Goal: Information Seeking & Learning: Learn about a topic

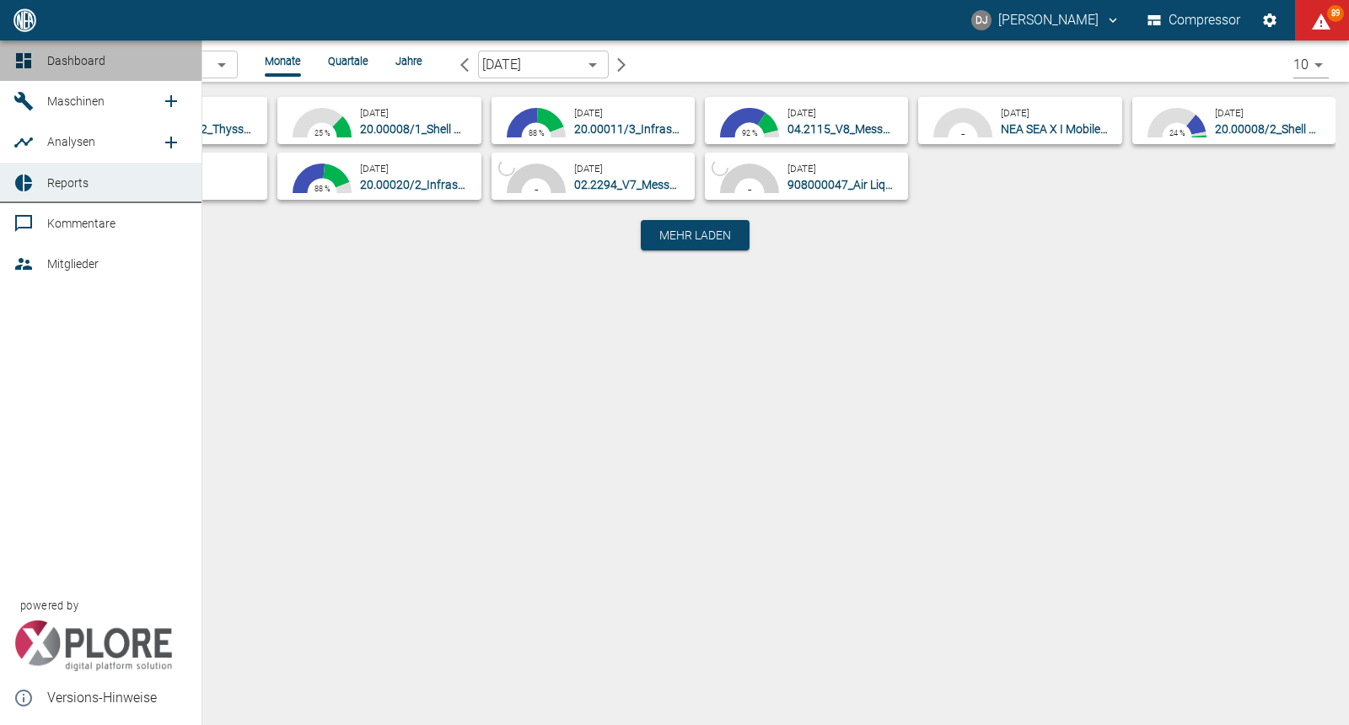
click at [13, 57] on link "Dashboard" at bounding box center [100, 60] width 201 height 40
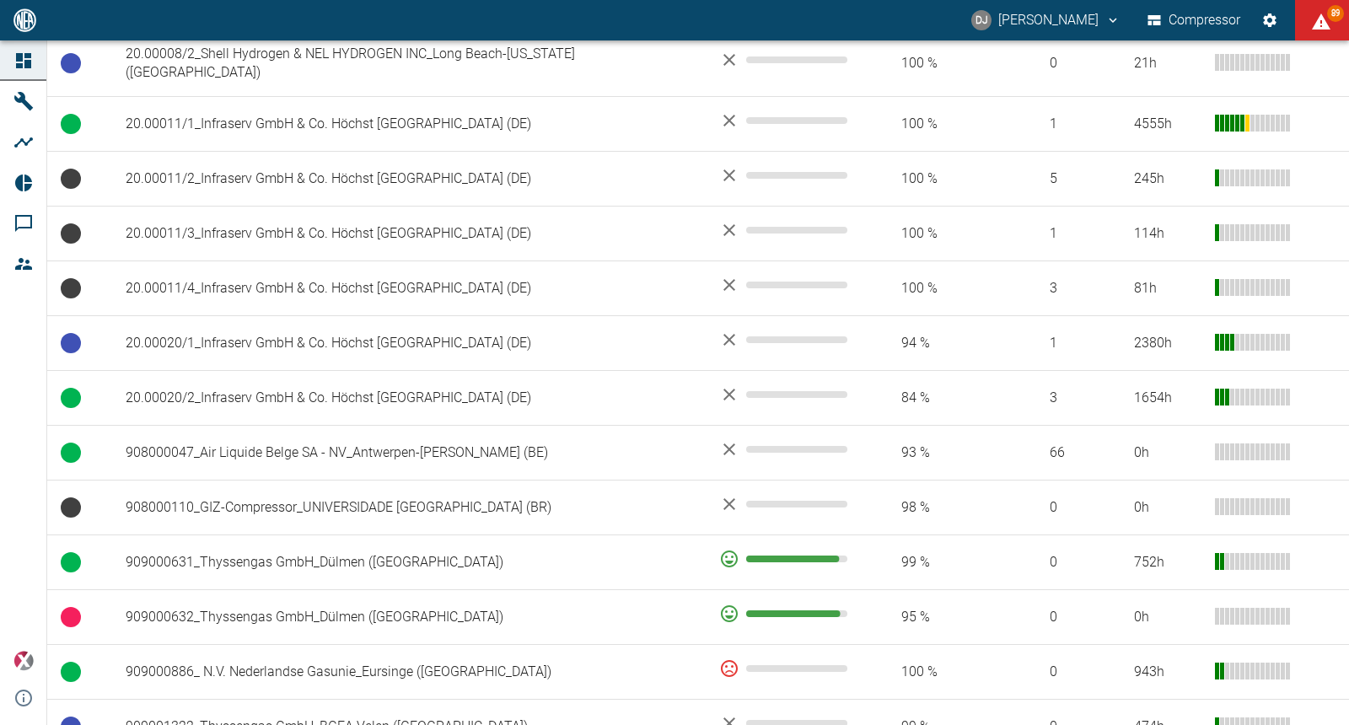
scroll to position [952, 0]
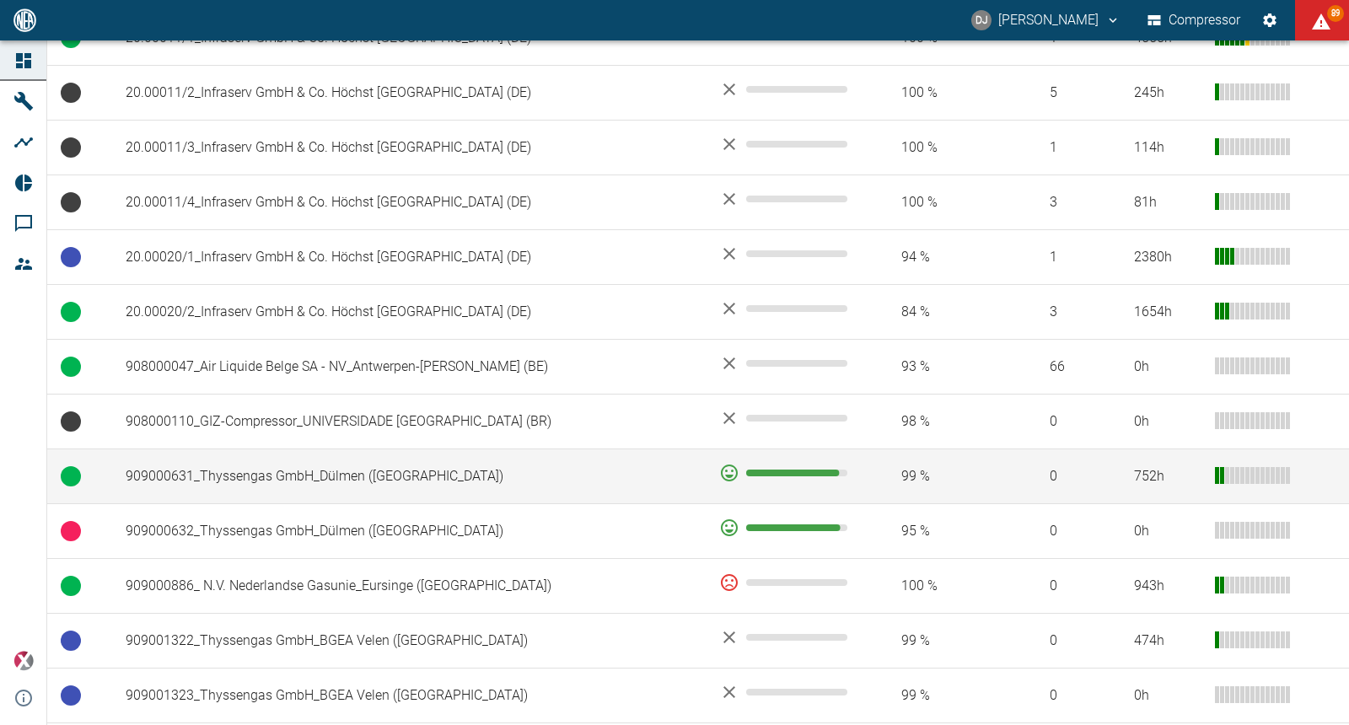
click at [255, 449] on td "909000631_Thyssengas GmbH_Dülmen ([GEOGRAPHIC_DATA])" at bounding box center [408, 476] width 593 height 55
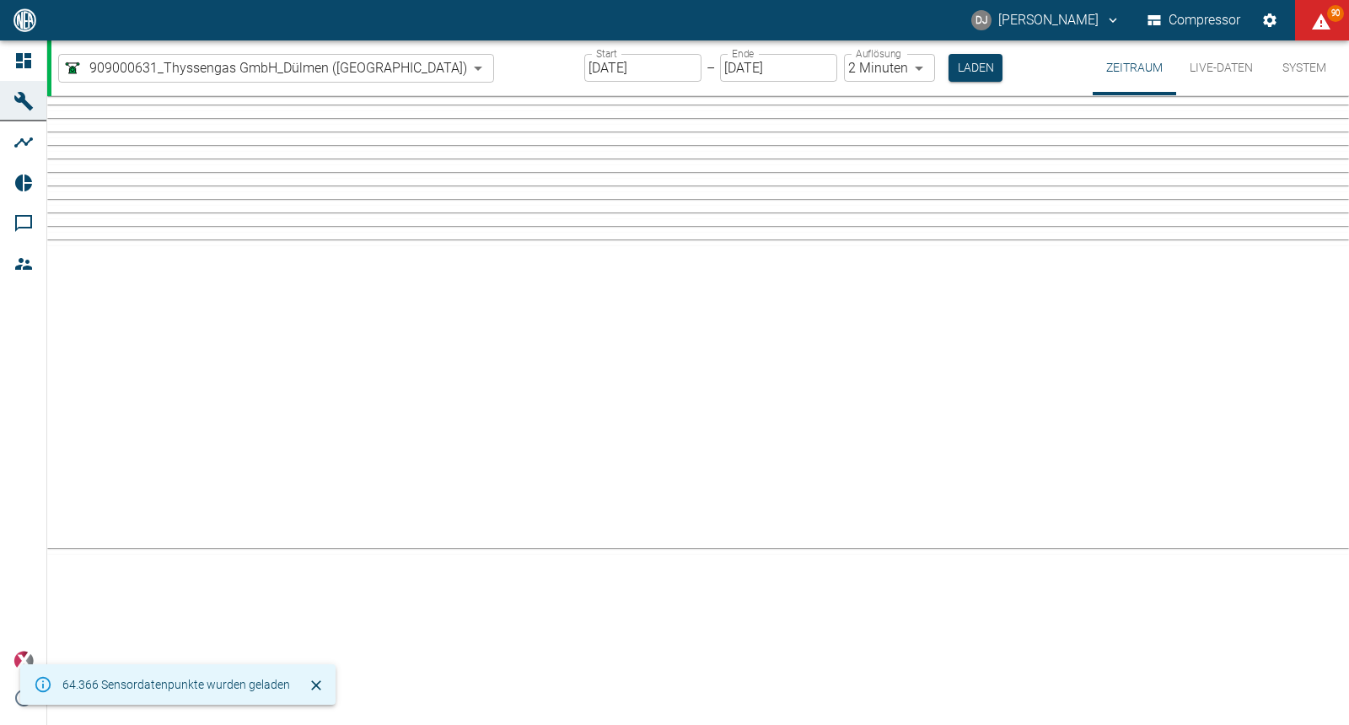
type input "2min"
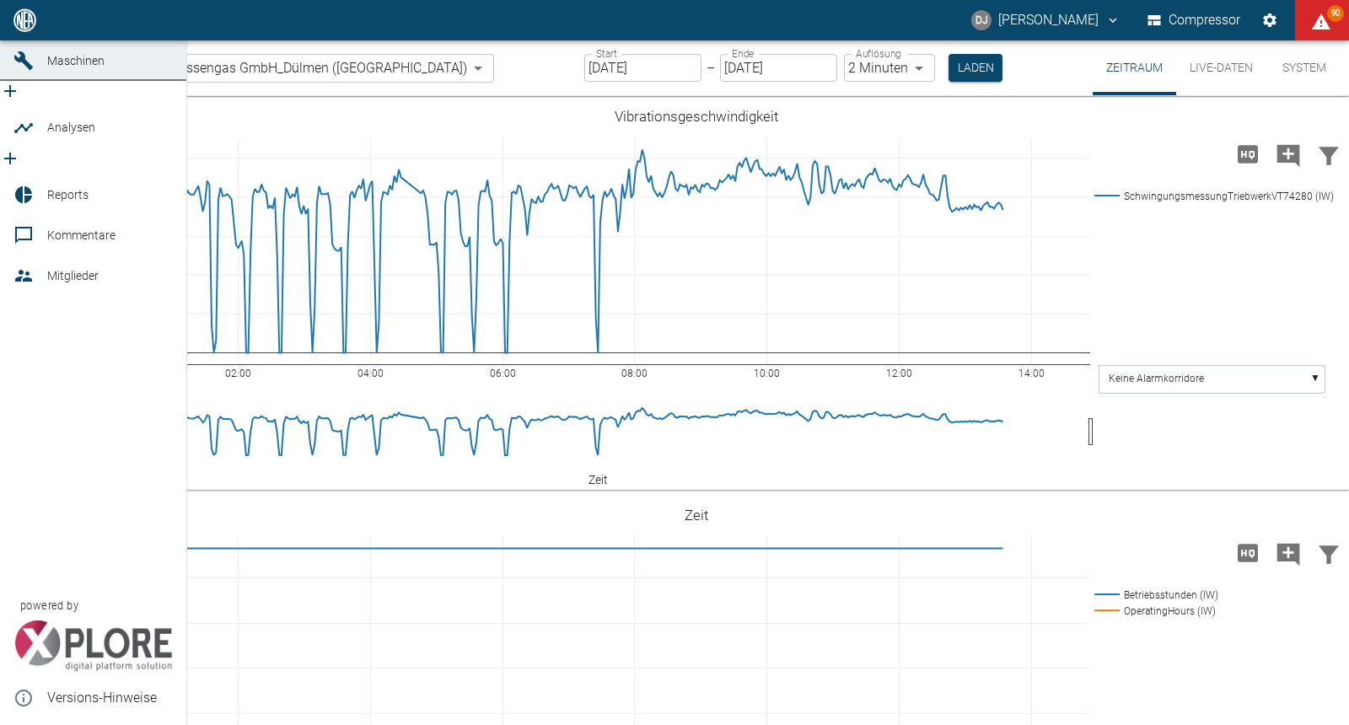
click at [23, 30] on icon at bounding box center [23, 20] width 20 height 20
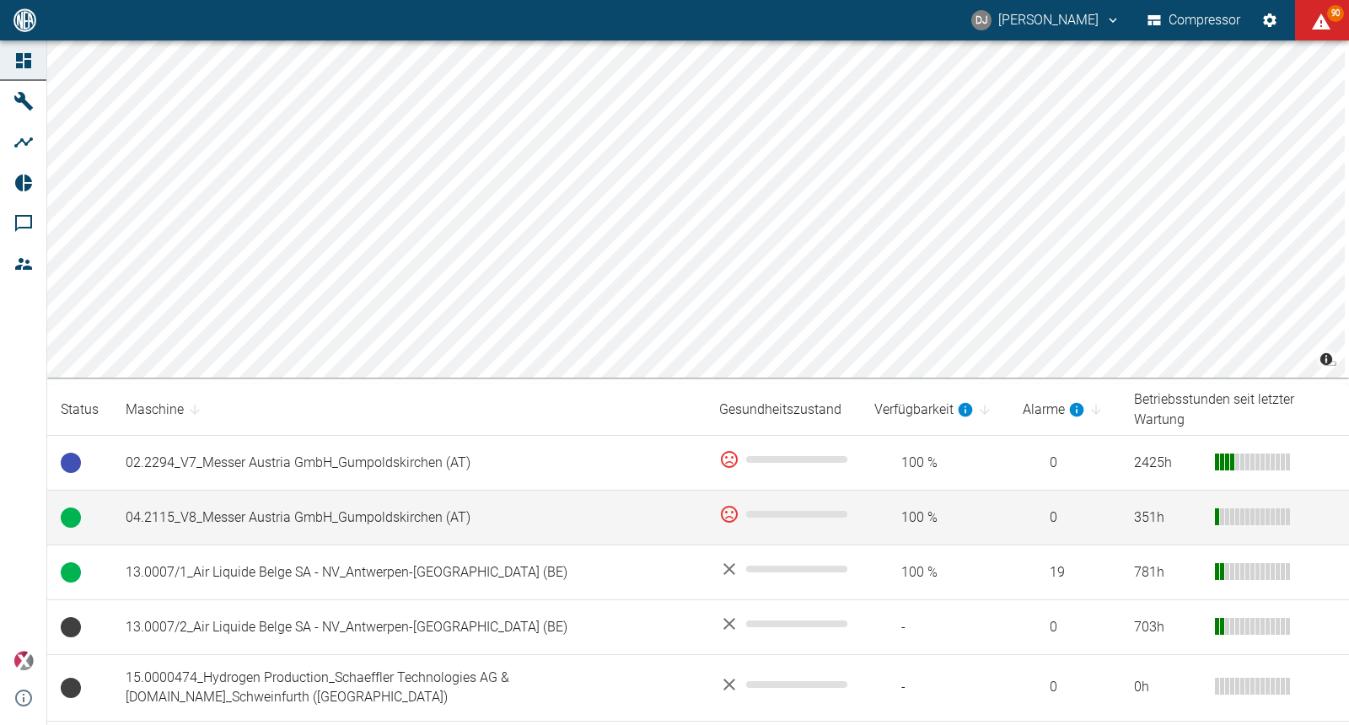
click at [346, 491] on td "04.2115_V8_Messer Austria GmbH_Gumpoldskirchen (AT)" at bounding box center [408, 518] width 593 height 55
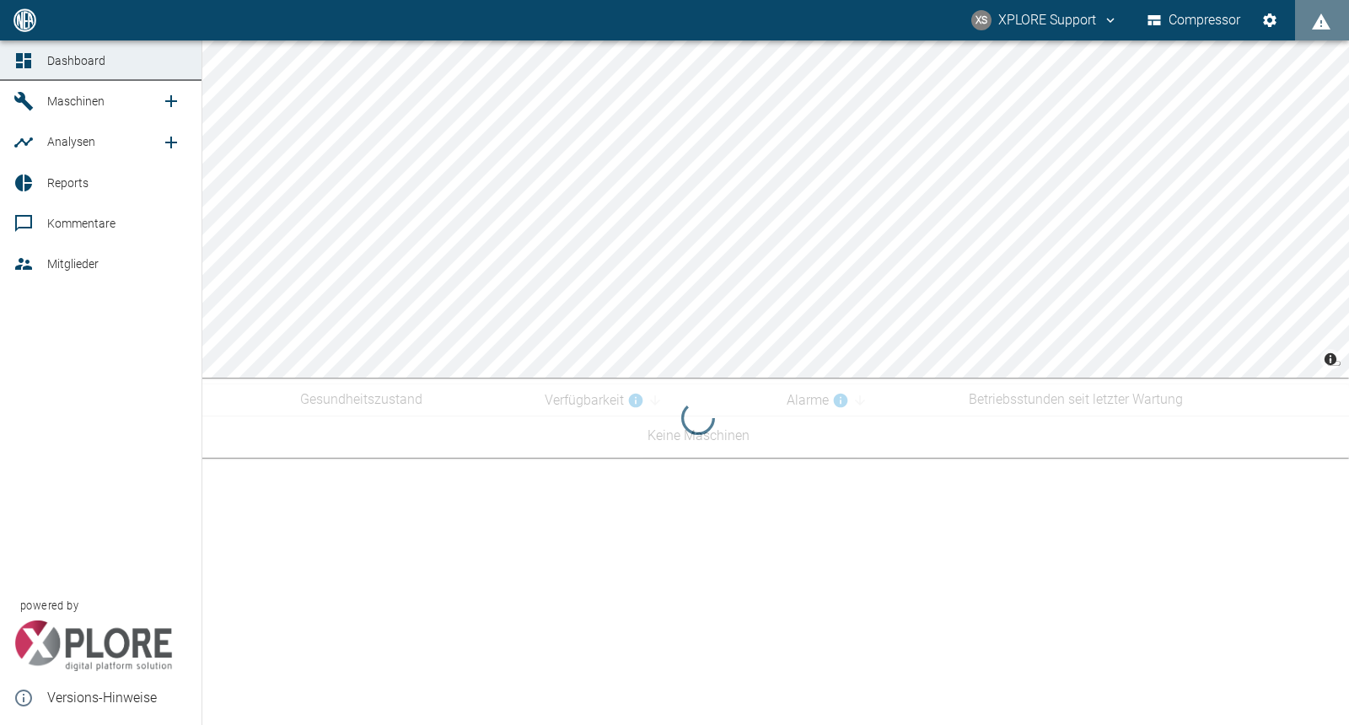
click at [22, 696] on icon at bounding box center [23, 698] width 20 height 20
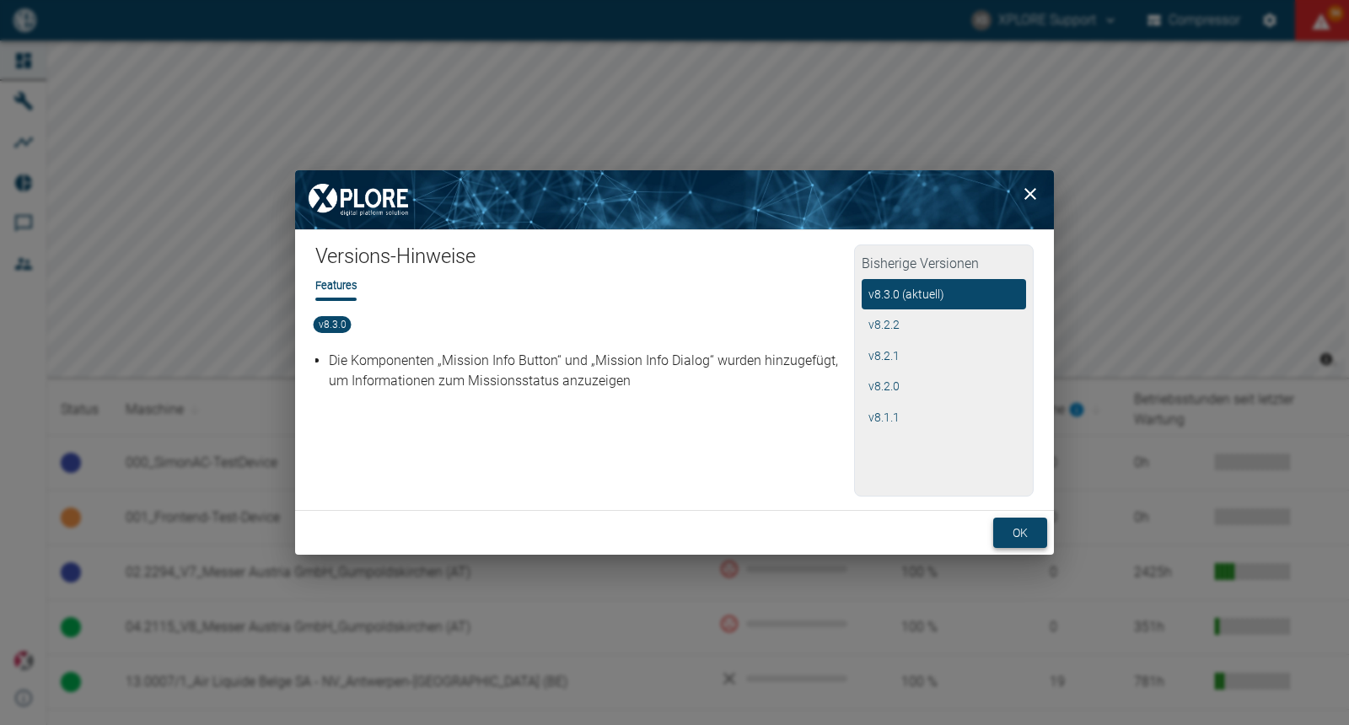
click at [1017, 525] on button "ok" at bounding box center [1020, 532] width 54 height 31
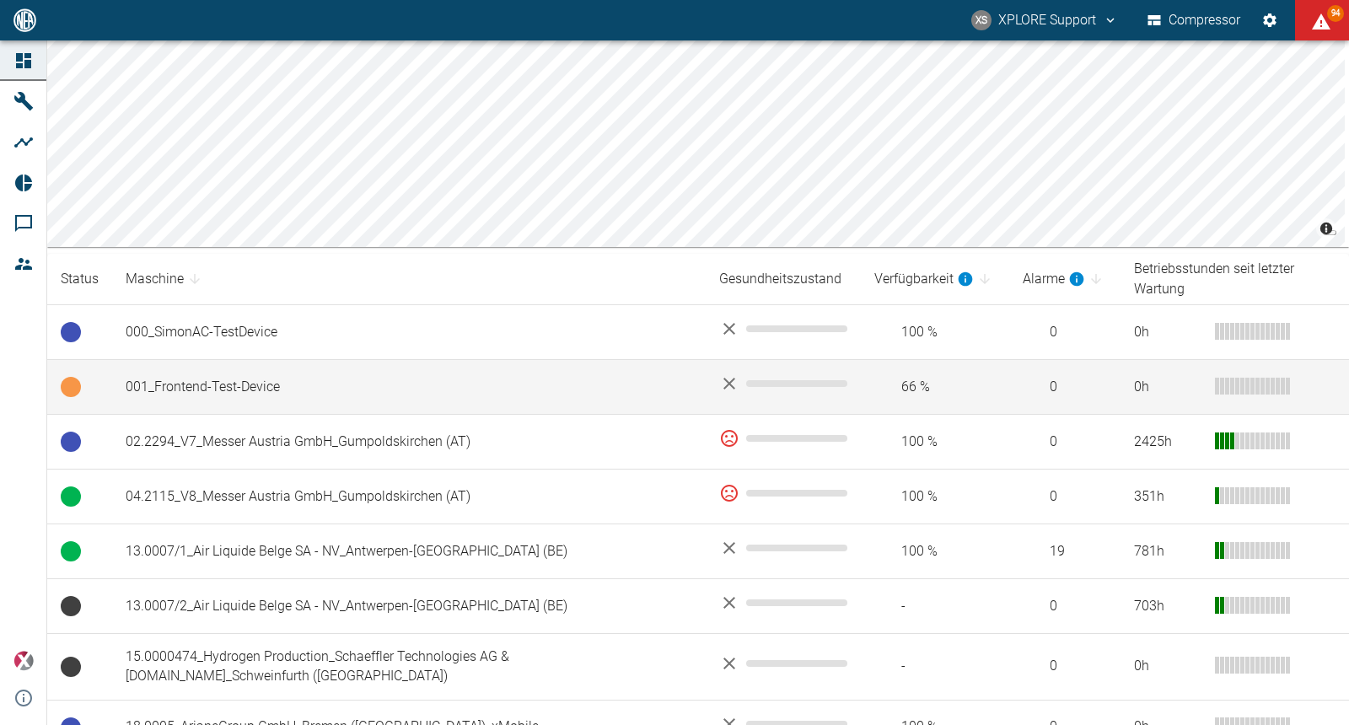
scroll to position [223, 0]
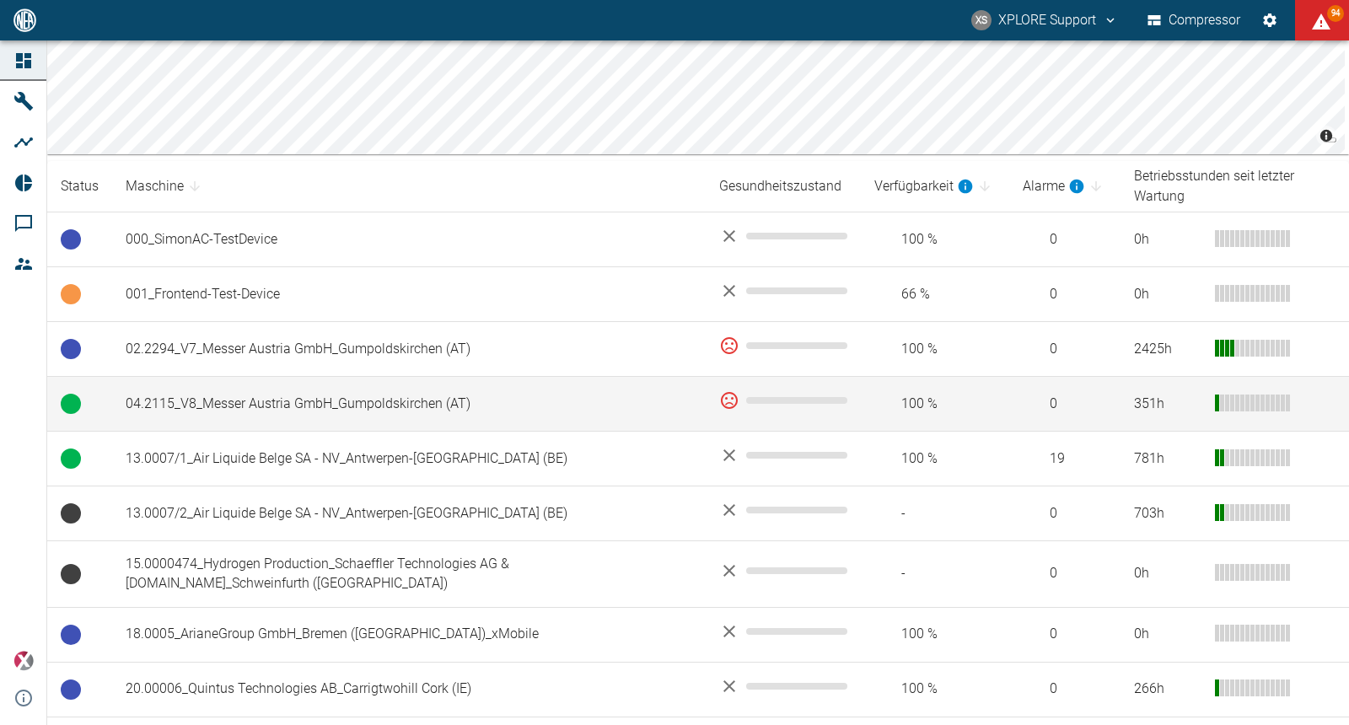
click at [257, 385] on td "04.2115_V8_Messer Austria GmbH_Gumpoldskirchen (AT)" at bounding box center [408, 404] width 593 height 55
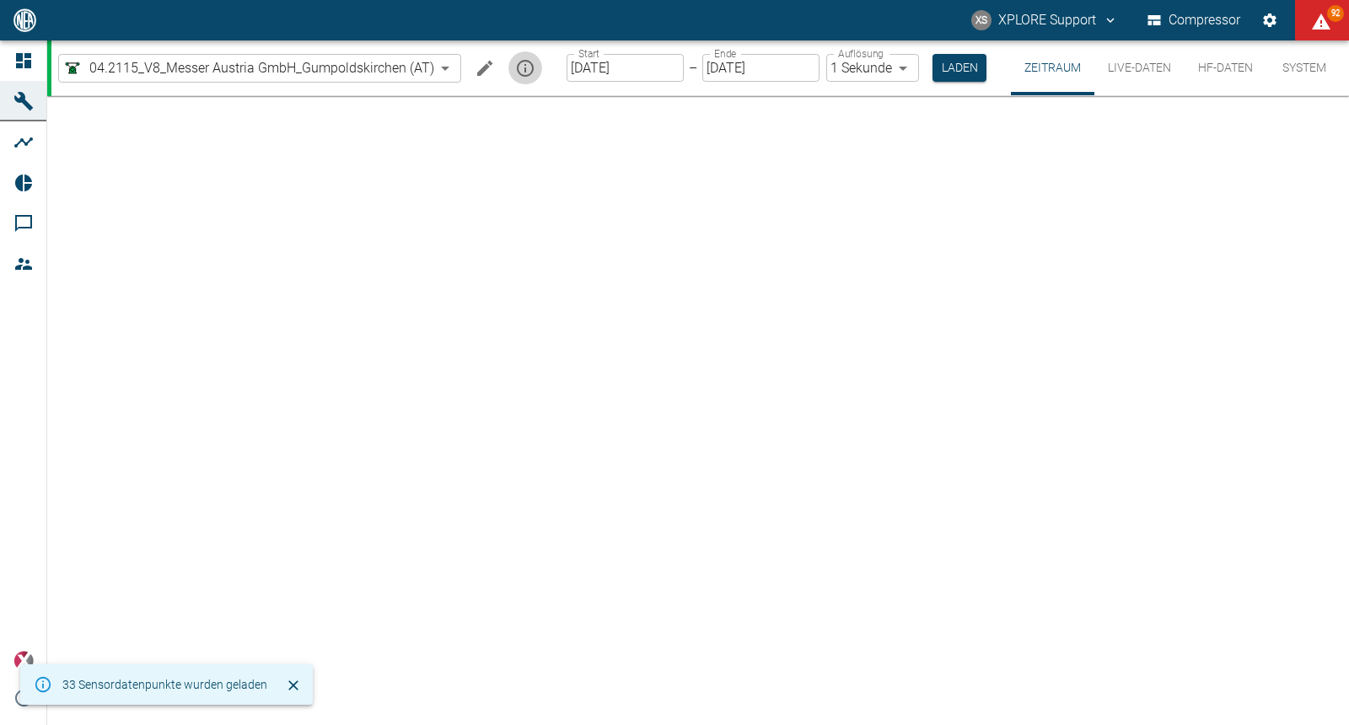
click at [523, 69] on icon "mission info" at bounding box center [525, 68] width 17 height 17
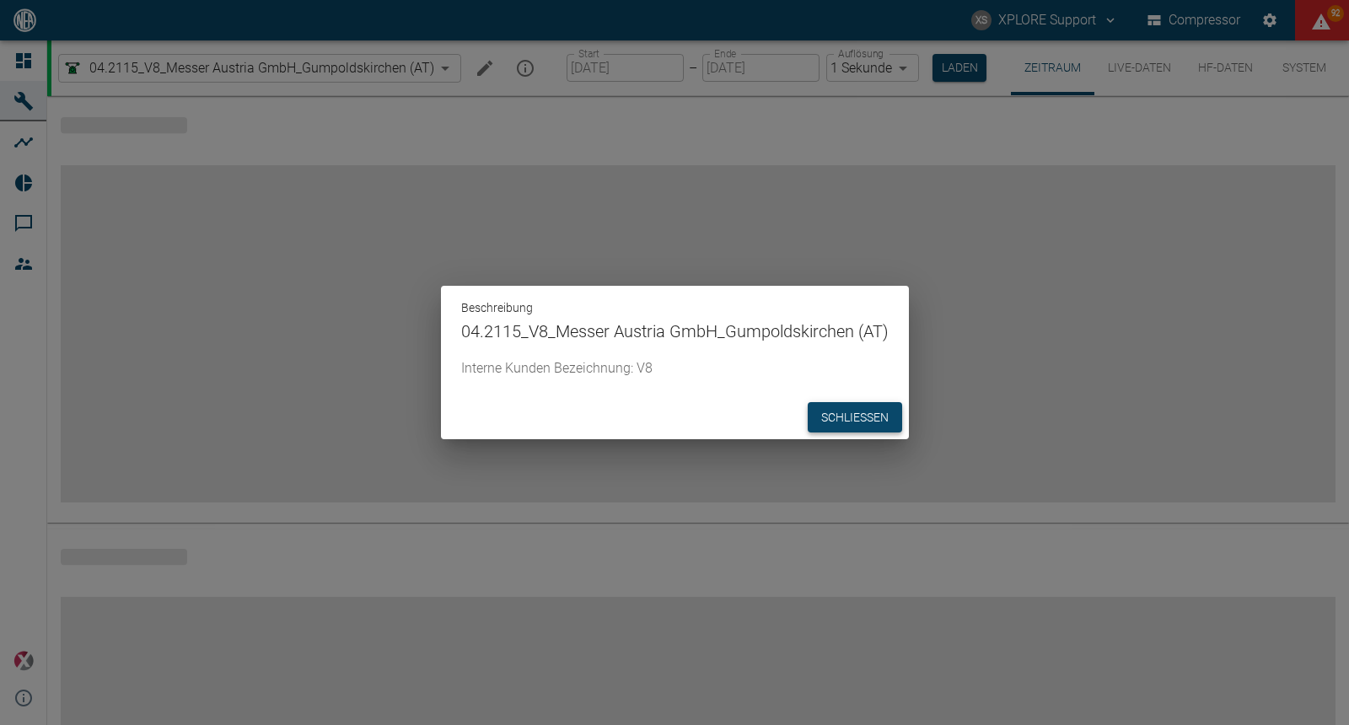
click at [865, 421] on button "Schließen" at bounding box center [854, 417] width 94 height 31
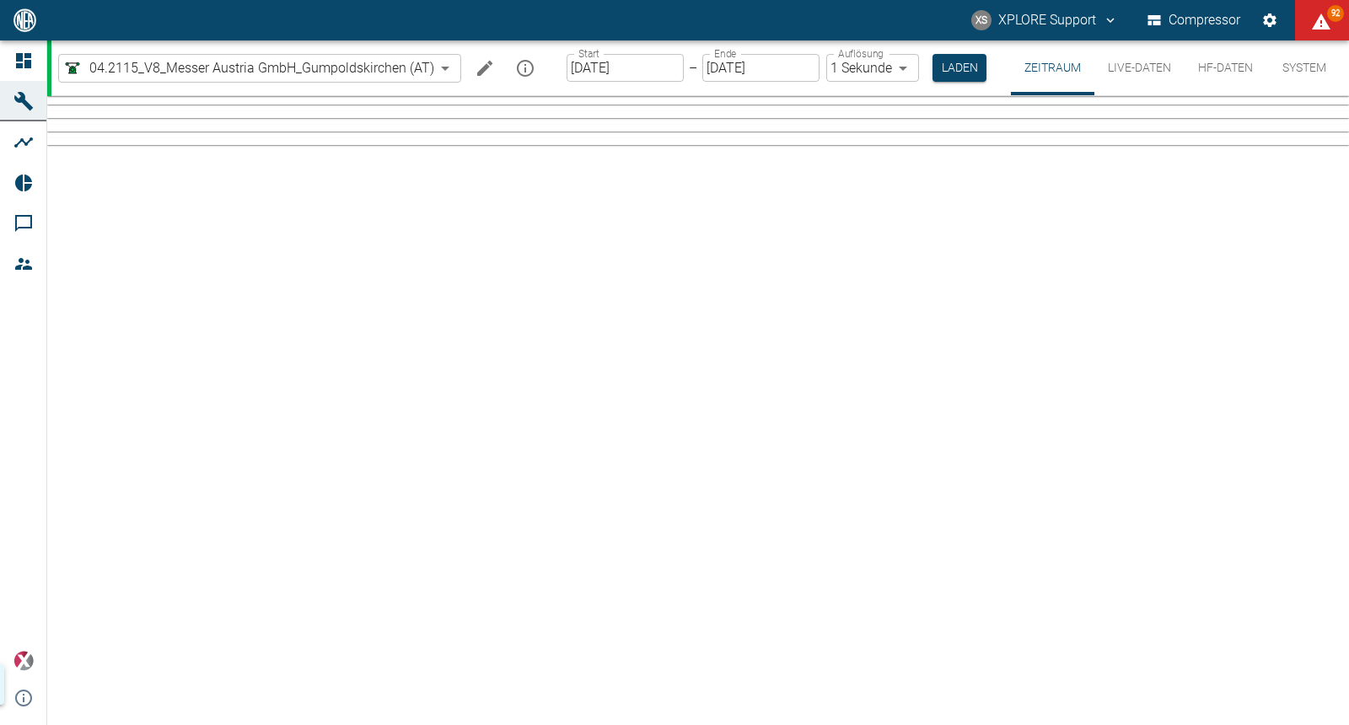
click at [19, 58] on div "Beschreibung 04.2115_V8_Messer Austria GmbH_Gumpoldskirchen (AT) Interne Kunden…" at bounding box center [674, 362] width 1349 height 725
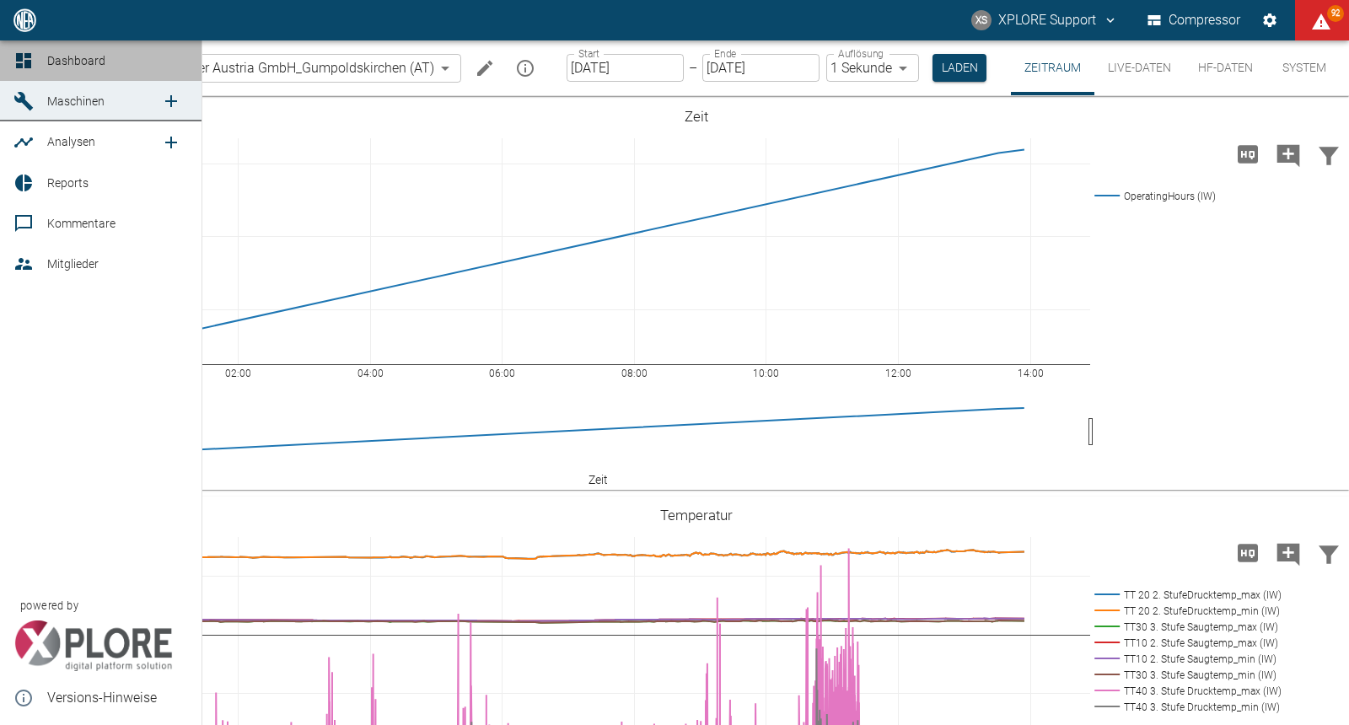
click at [29, 58] on icon at bounding box center [23, 61] width 20 height 20
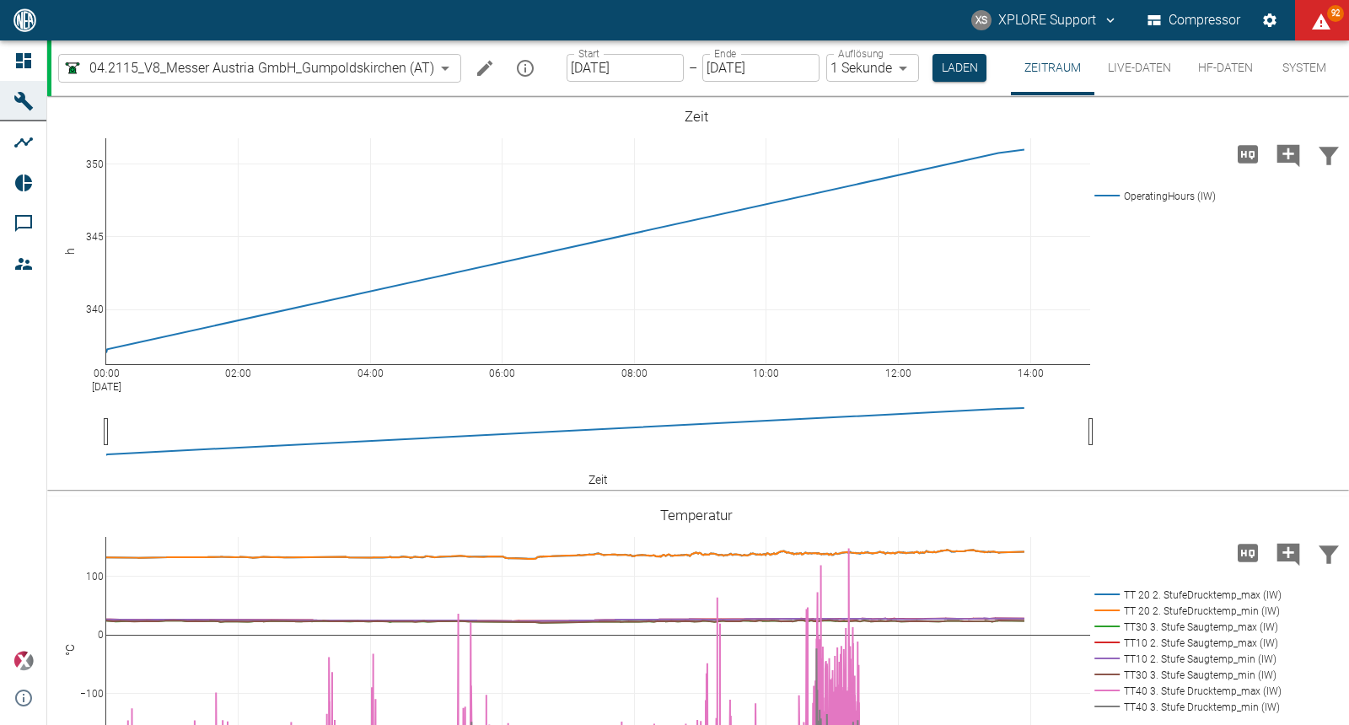
click at [14, 56] on icon at bounding box center [23, 61] width 20 height 20
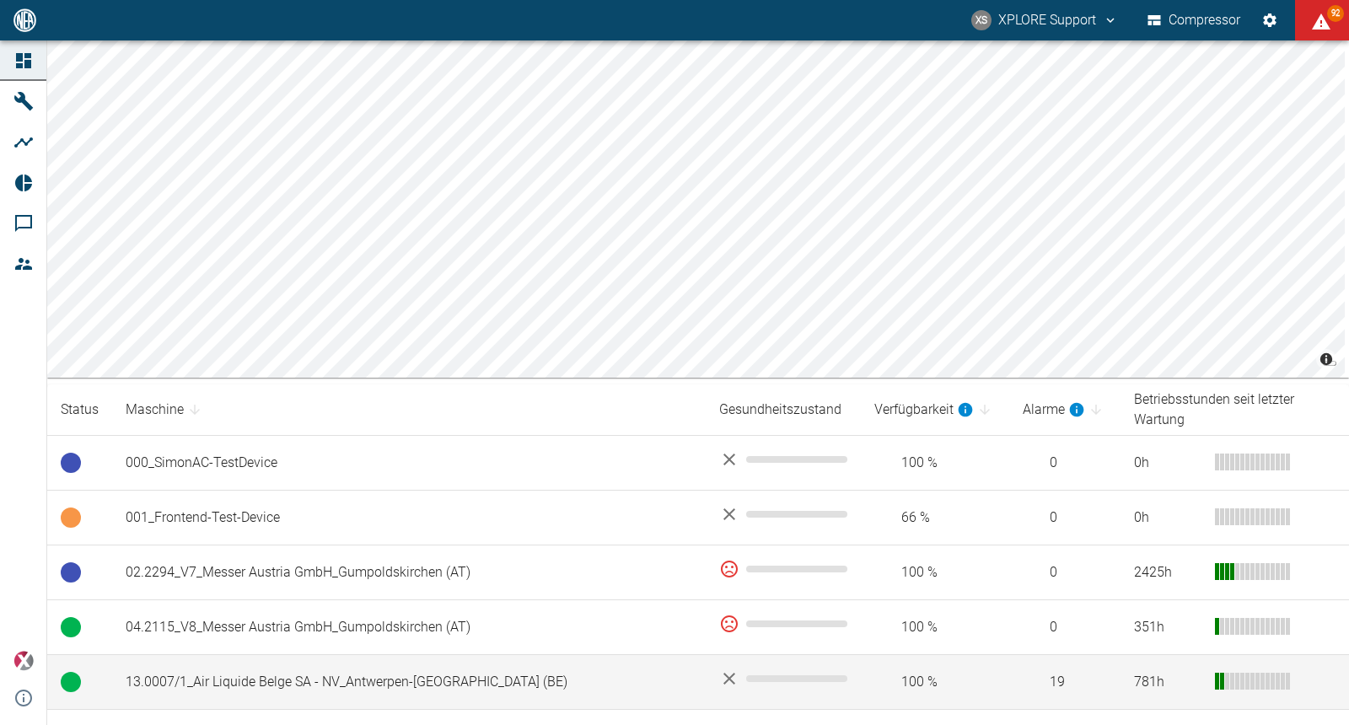
scroll to position [72, 0]
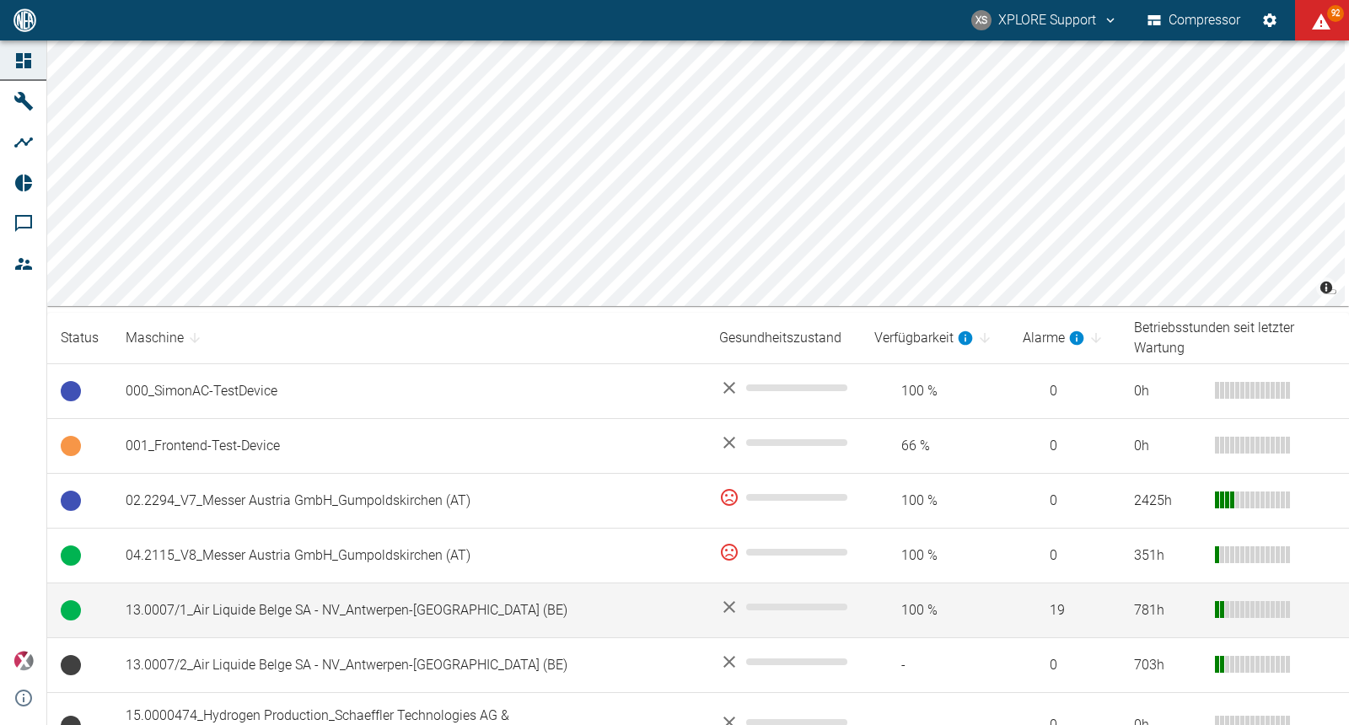
click at [331, 594] on td "13.0007/1_Air Liquide Belge SA - NV_Antwerpen-[GEOGRAPHIC_DATA] (BE)" at bounding box center [408, 610] width 593 height 55
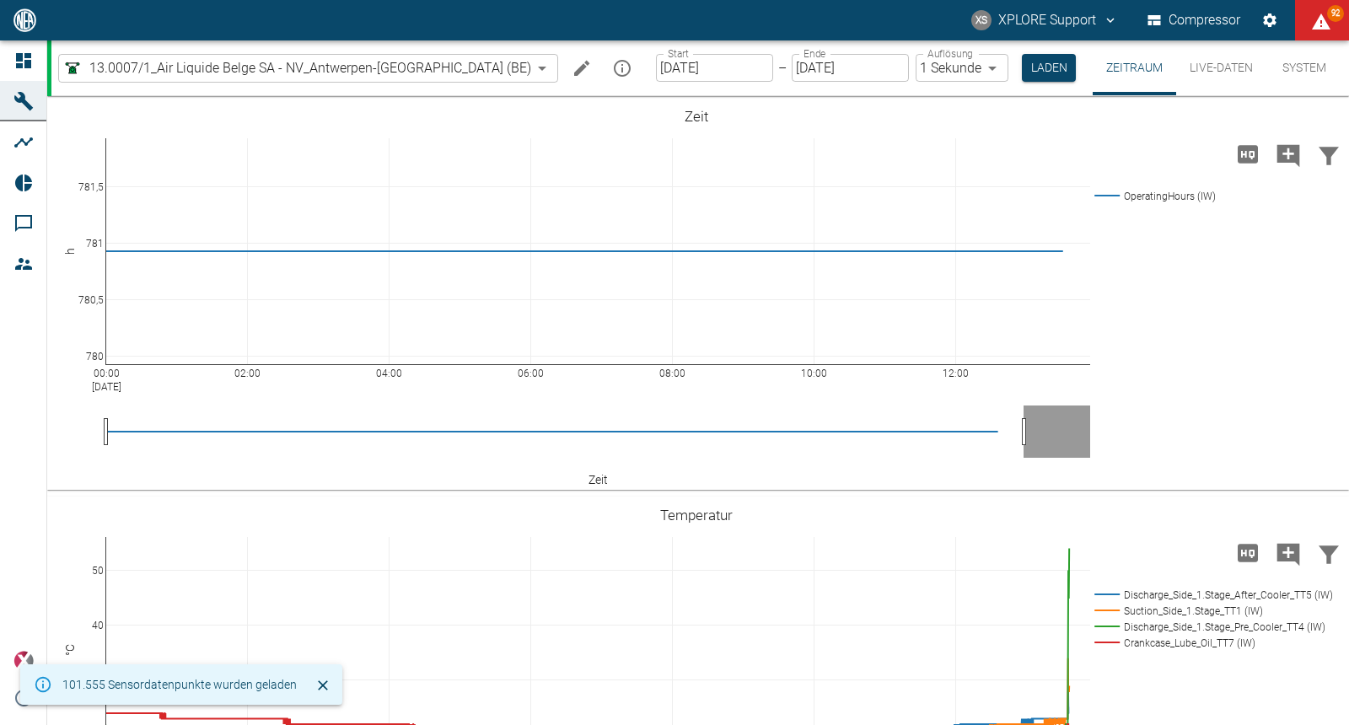
click at [612, 71] on icon "mission info" at bounding box center [622, 68] width 20 height 20
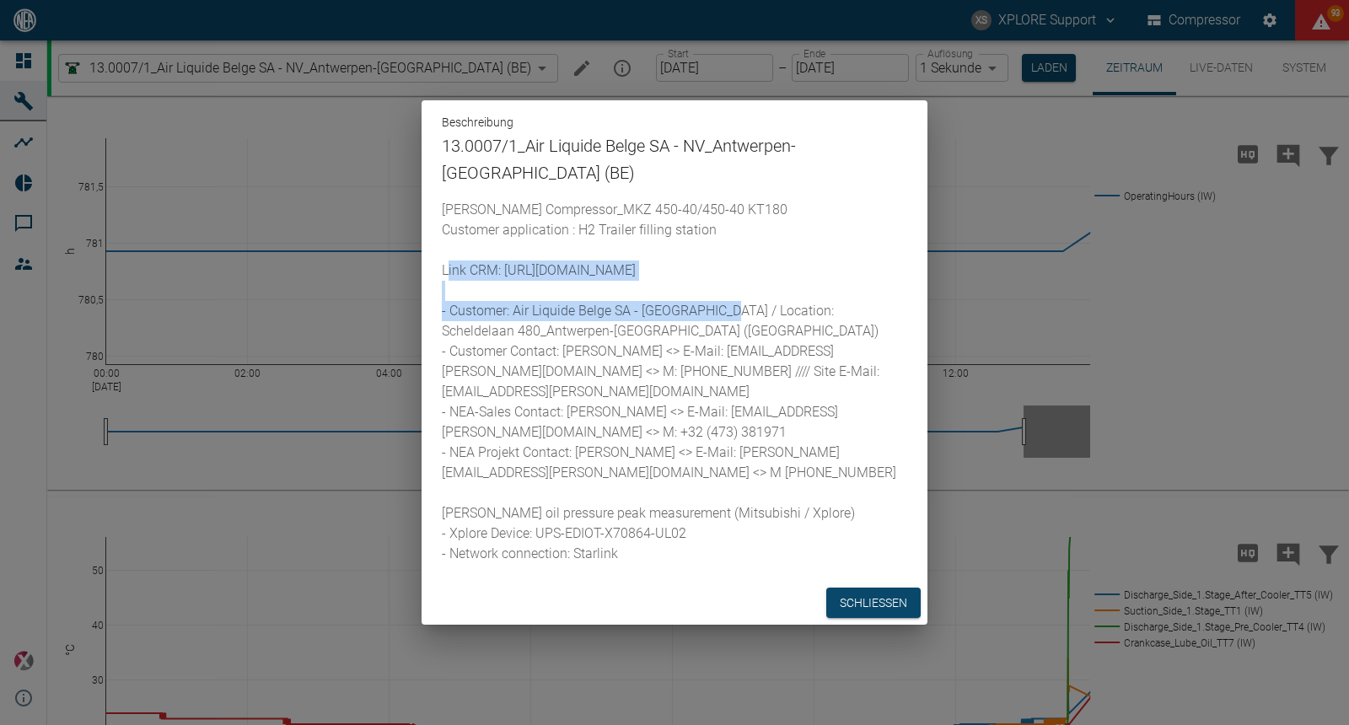
drag, startPoint x: 500, startPoint y: 241, endPoint x: 633, endPoint y: 259, distance: 134.3
click at [633, 259] on p "HOFER Compressor_MKZ 450-40/450-40 KT180 Customer application : H2 Trailer fill…" at bounding box center [674, 382] width 465 height 364
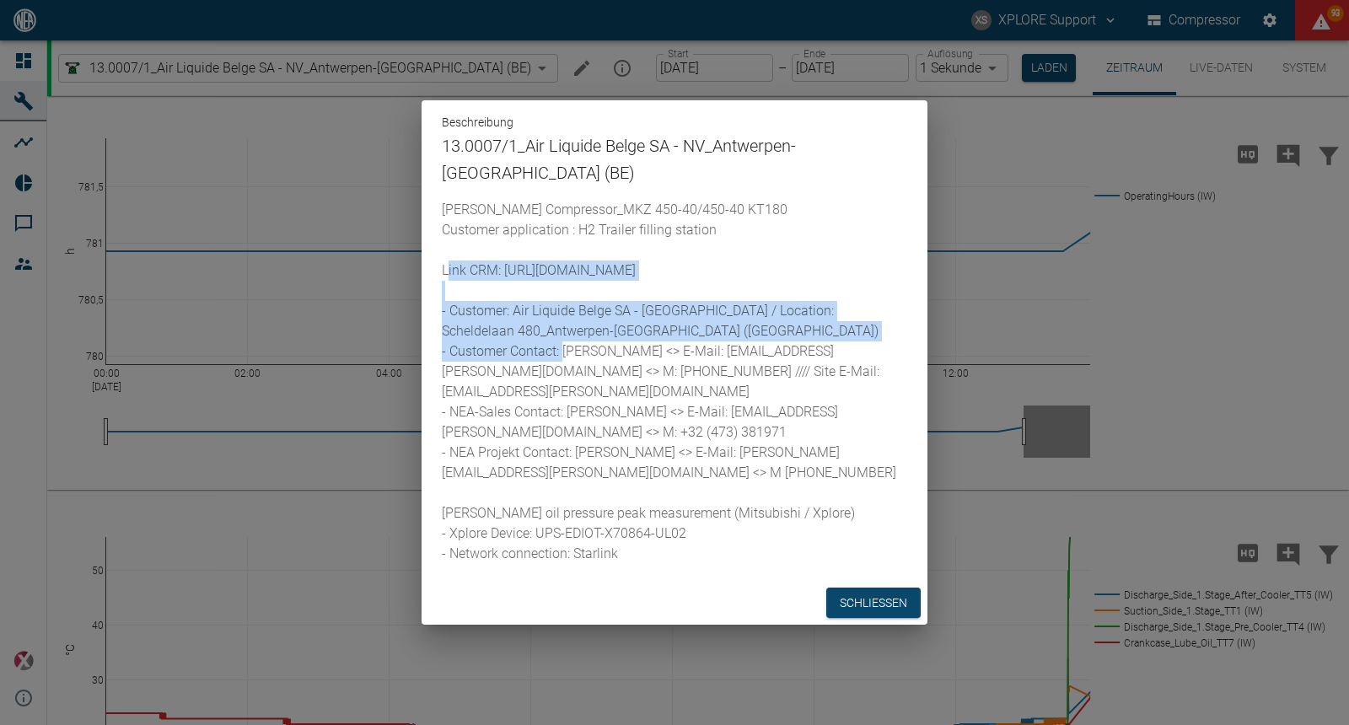
drag, startPoint x: 507, startPoint y: 236, endPoint x: 702, endPoint y: 293, distance: 203.0
click at [702, 293] on p "HOFER Compressor_MKZ 450-40/450-40 KT180 Customer application : H2 Trailer fill…" at bounding box center [674, 382] width 465 height 364
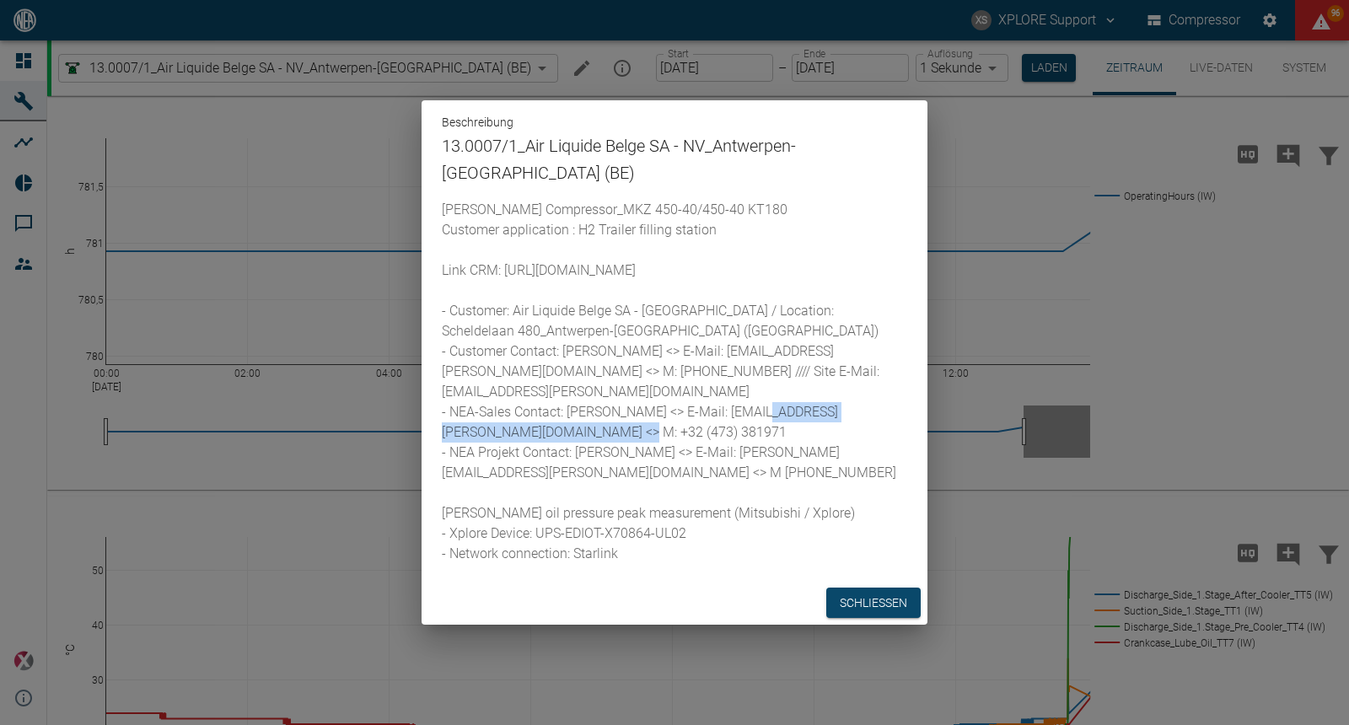
drag, startPoint x: 689, startPoint y: 398, endPoint x: 875, endPoint y: 408, distance: 185.7
click at [875, 408] on p "HOFER Compressor_MKZ 450-40/450-40 KT180 Customer application : H2 Trailer fill…" at bounding box center [674, 382] width 465 height 364
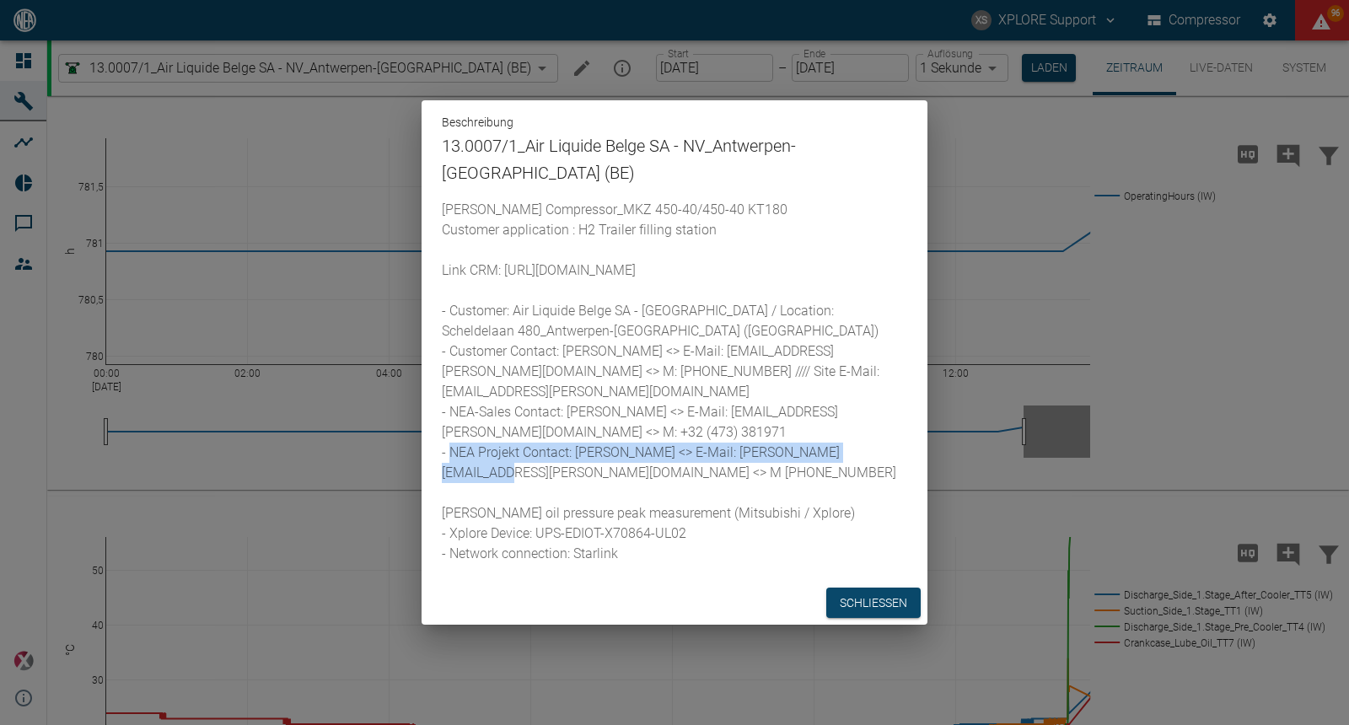
drag, startPoint x: 572, startPoint y: 416, endPoint x: 857, endPoint y: 443, distance: 286.2
click at [857, 443] on p "HOFER Compressor_MKZ 450-40/450-40 KT180 Customer application : H2 Trailer fill…" at bounding box center [674, 382] width 465 height 364
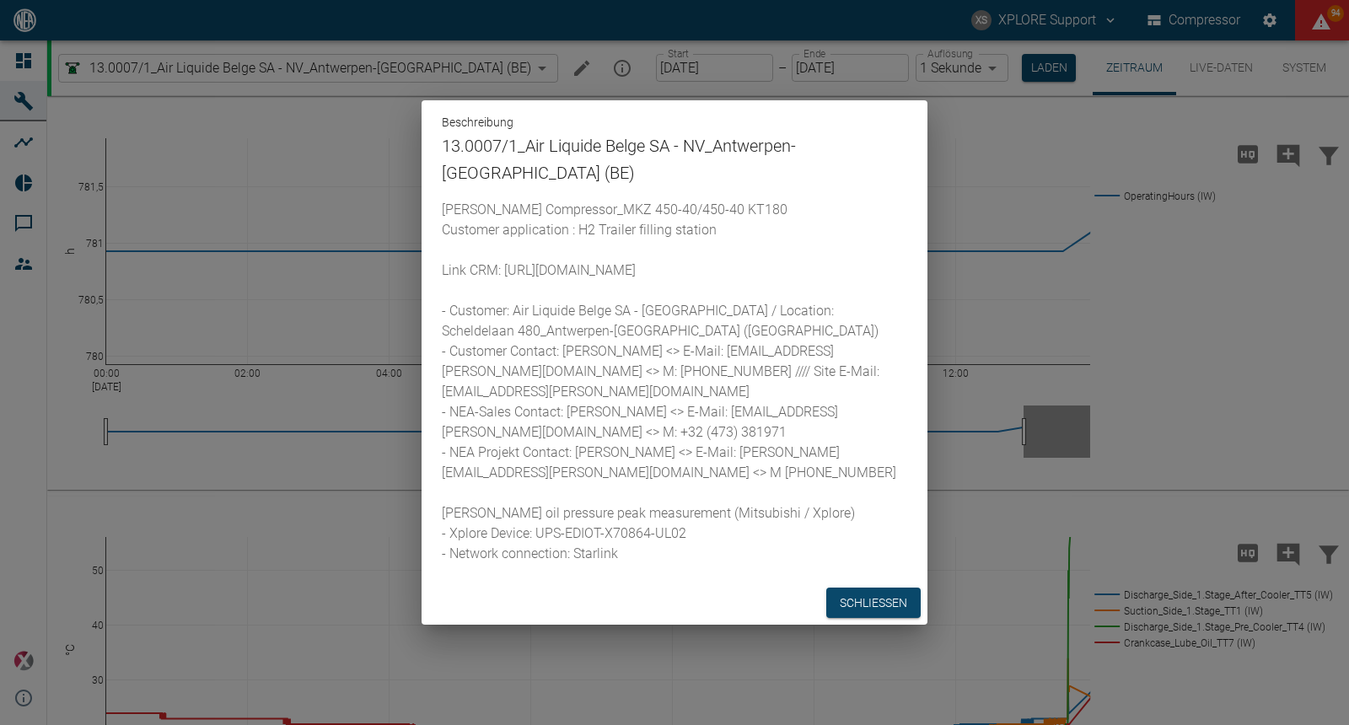
click at [656, 517] on p "HOFER Compressor_MKZ 450-40/450-40 KT180 Customer application : H2 Trailer fill…" at bounding box center [674, 382] width 465 height 364
drag, startPoint x: 617, startPoint y: 557, endPoint x: 424, endPoint y: 180, distance: 424.0
click at [424, 200] on div "HOFER Compressor_MKZ 450-40/450-40 KT180 Customer application : H2 Trailer fill…" at bounding box center [674, 390] width 506 height 381
click at [540, 241] on p "HOFER Compressor_MKZ 450-40/450-40 KT180 Customer application : H2 Trailer fill…" at bounding box center [674, 382] width 465 height 364
drag, startPoint x: 450, startPoint y: 179, endPoint x: 655, endPoint y: 572, distance: 443.7
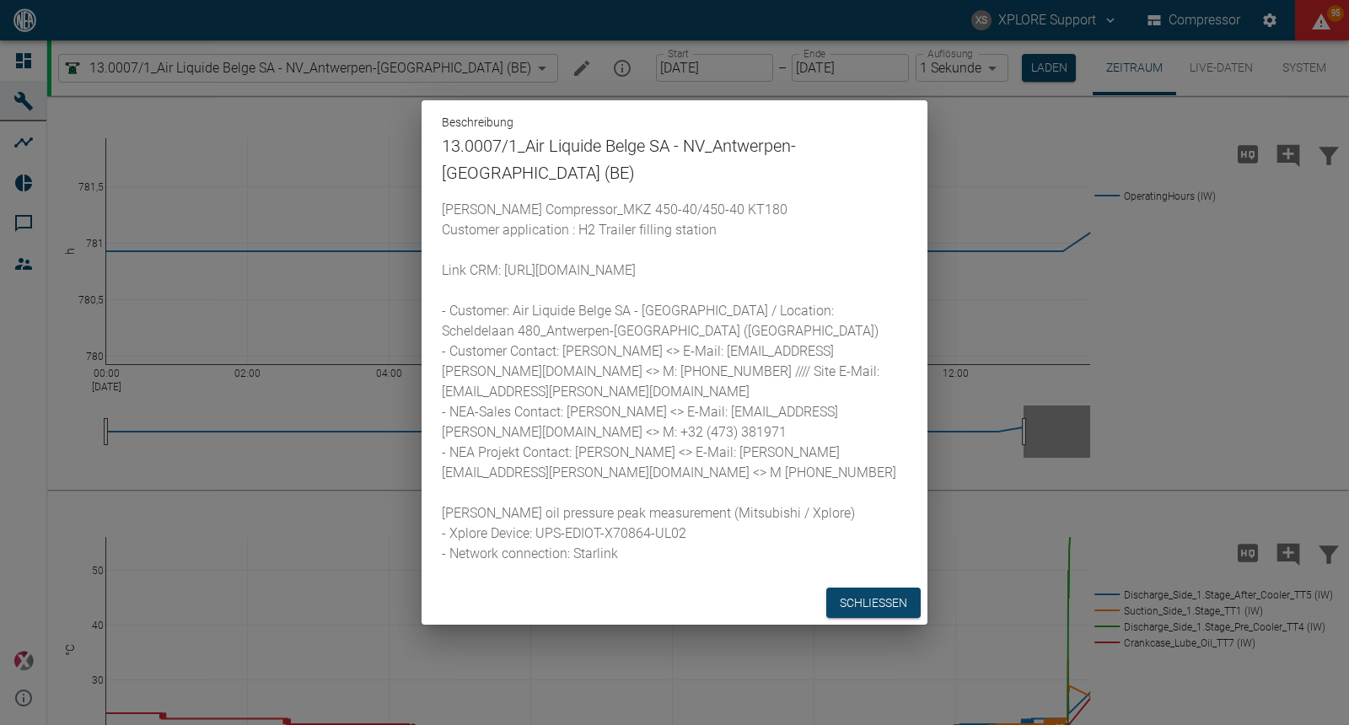
click at [655, 572] on div "HOFER Compressor_MKZ 450-40/450-40 KT180 Customer application : H2 Trailer fill…" at bounding box center [674, 390] width 506 height 381
drag, startPoint x: 623, startPoint y: 540, endPoint x: 440, endPoint y: 176, distance: 407.4
click at [440, 200] on div "HOFER Compressor_MKZ 450-40/450-40 KT180 Customer application : H2 Trailer fill…" at bounding box center [674, 390] width 506 height 381
click at [470, 209] on p "HOFER Compressor_MKZ 450-40/450-40 KT180 Customer application : H2 Trailer fill…" at bounding box center [674, 382] width 465 height 364
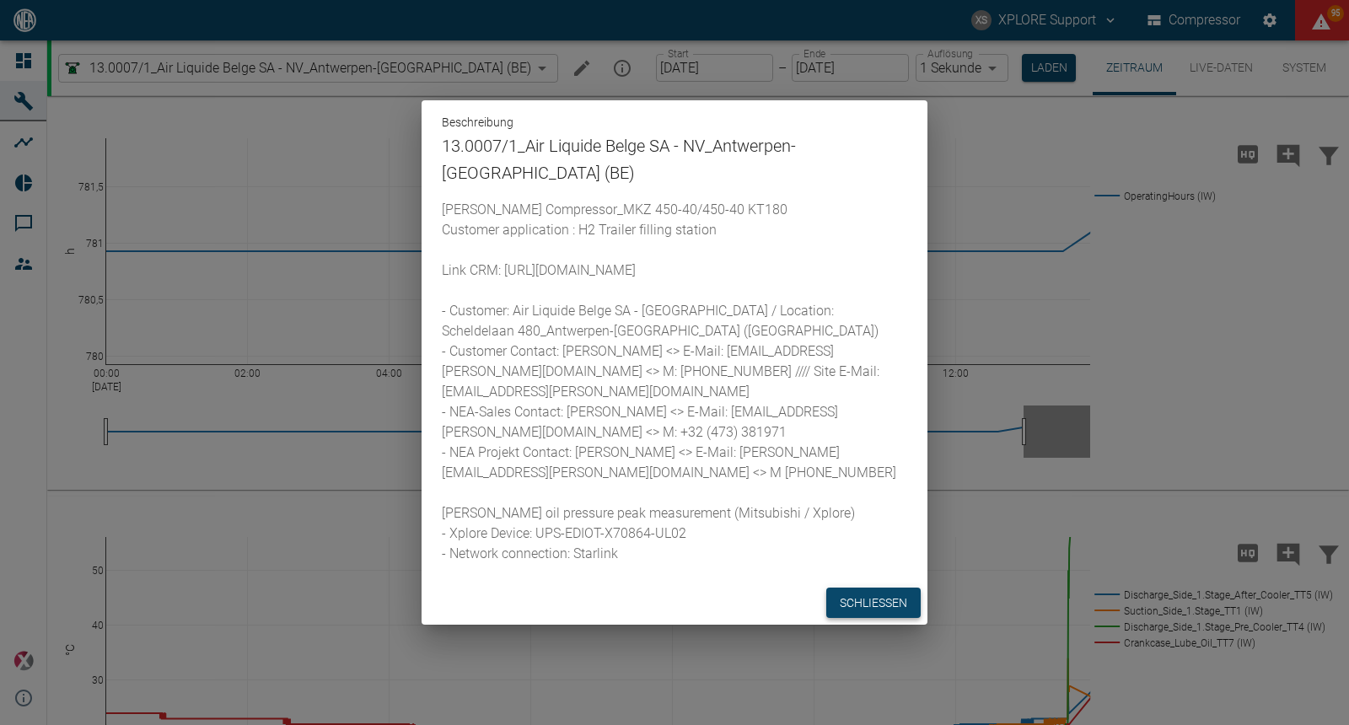
click at [871, 614] on button "Schließen" at bounding box center [873, 602] width 94 height 31
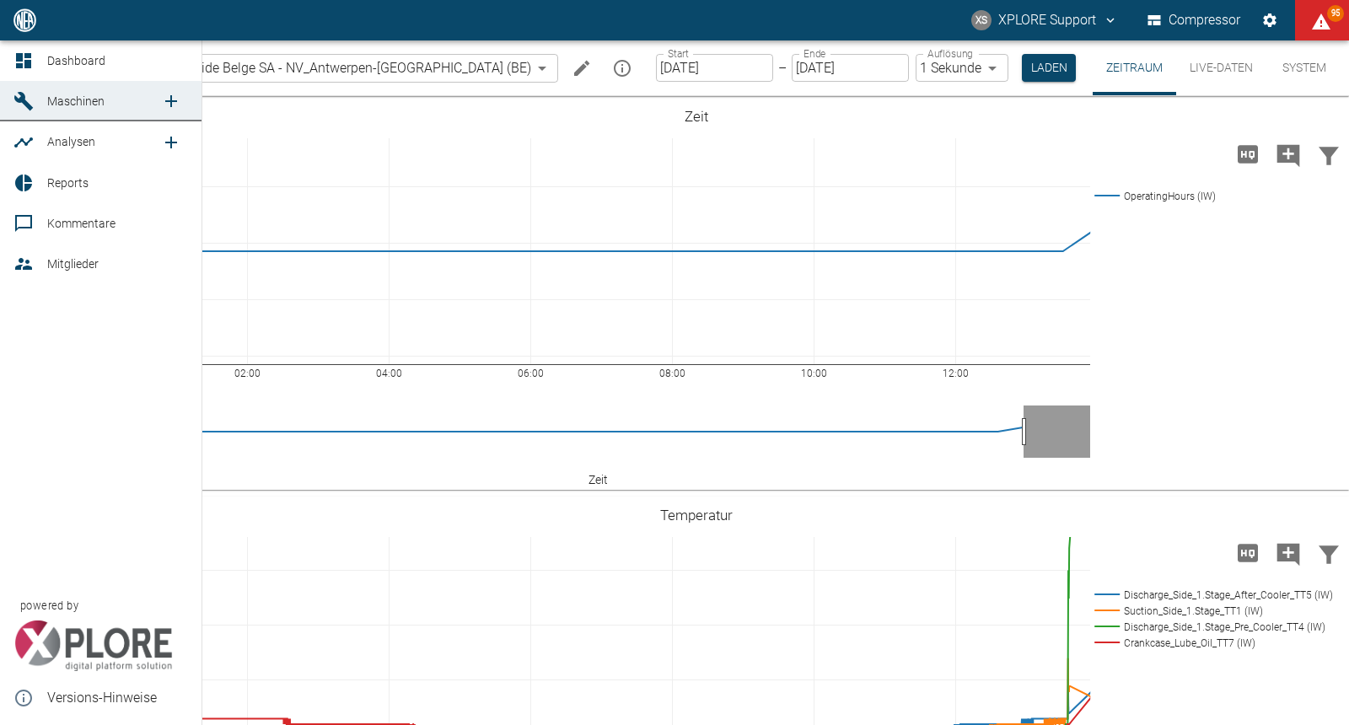
click at [17, 51] on icon at bounding box center [23, 61] width 20 height 20
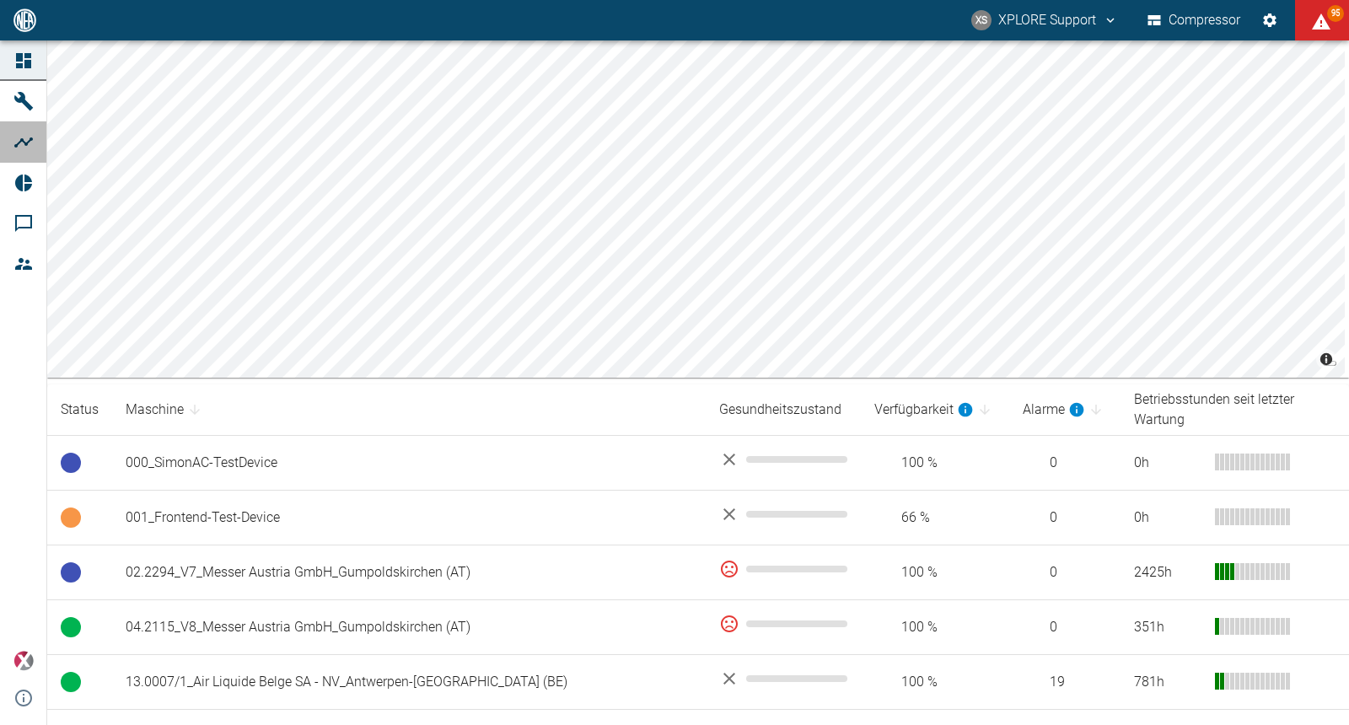
click at [18, 141] on icon at bounding box center [23, 142] width 20 height 20
